Goal: Transaction & Acquisition: Purchase product/service

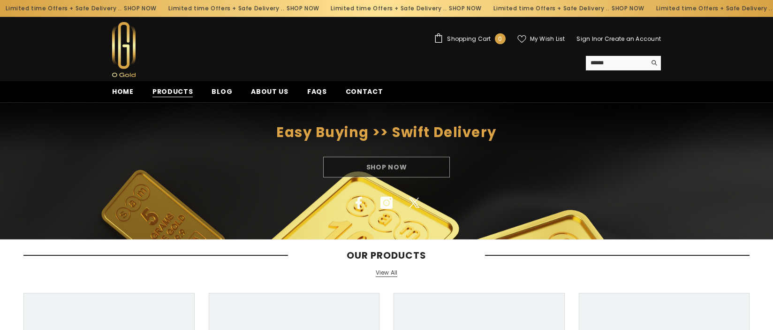
click at [172, 97] on span "Products" at bounding box center [172, 92] width 41 height 10
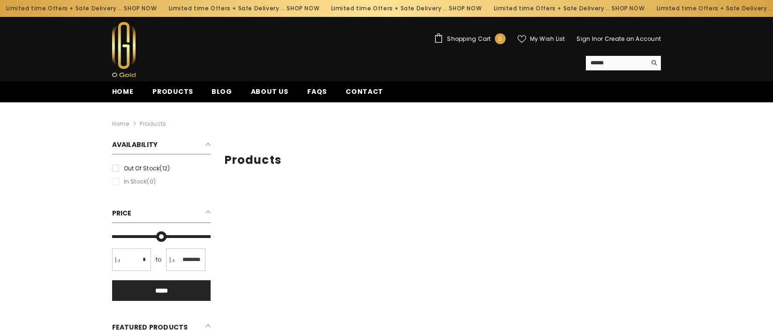
type input "*"
type input "*******"
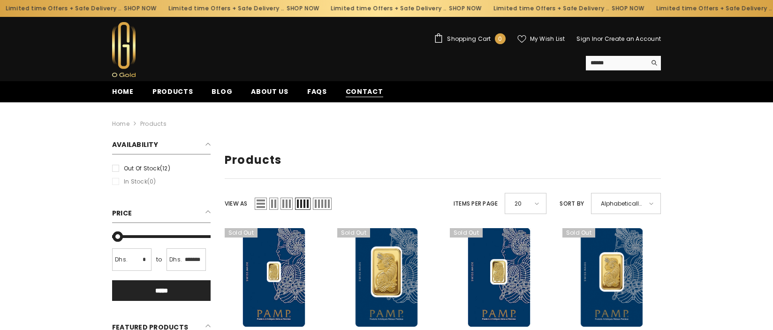
click at [366, 91] on span "Contact" at bounding box center [365, 92] width 38 height 10
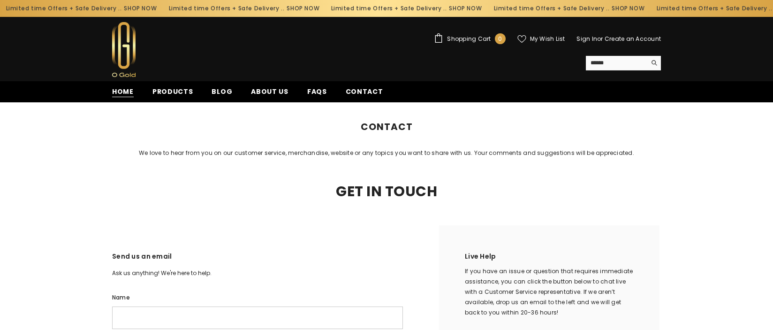
click at [128, 93] on span "Home" at bounding box center [123, 92] width 22 height 10
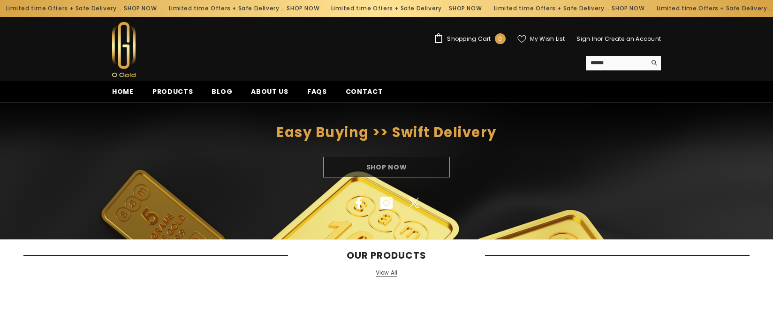
click at [404, 166] on div "Shop Now" at bounding box center [386, 167] width 773 height 21
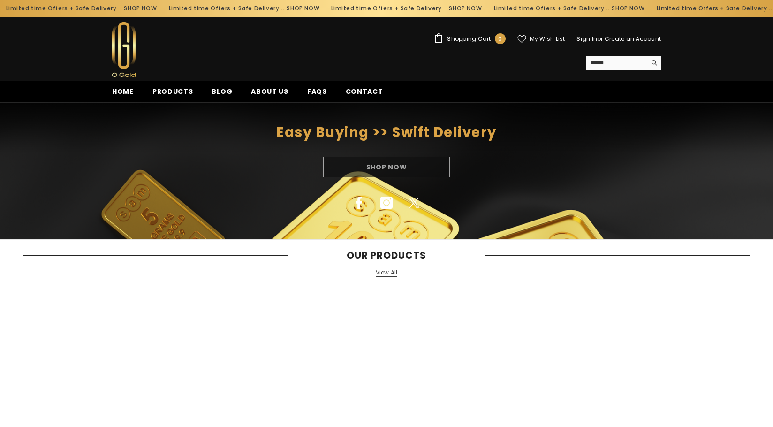
click at [160, 94] on span "Products" at bounding box center [172, 92] width 41 height 10
